Goal: Transaction & Acquisition: Book appointment/travel/reservation

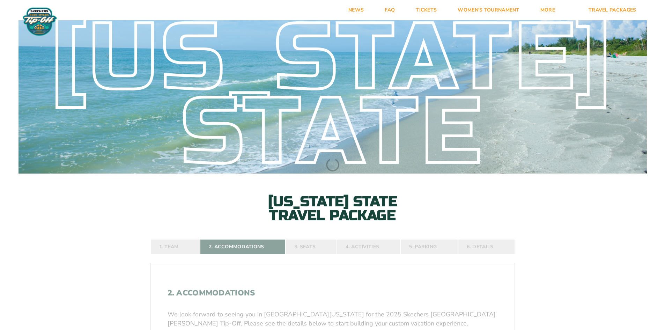
click at [337, 75] on div "[US_STATE] State" at bounding box center [333, 95] width 629 height 149
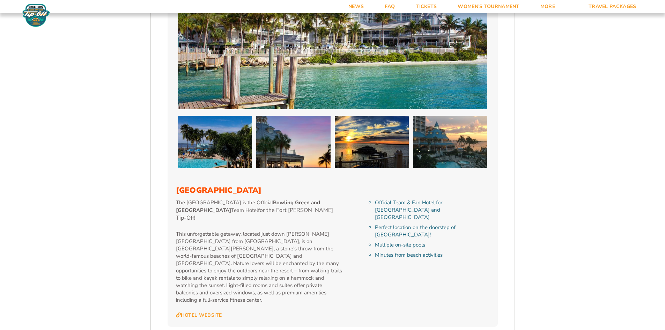
scroll to position [667, 0]
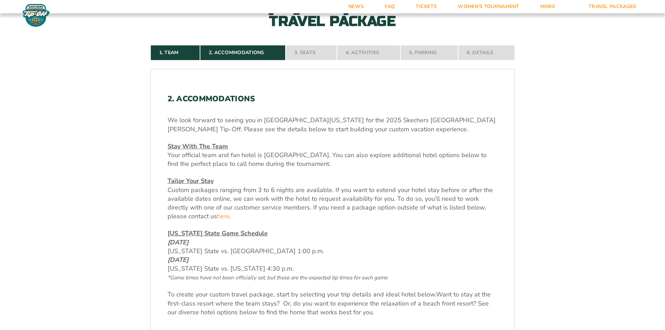
scroll to position [136, 0]
